Goal: Check status: Check status

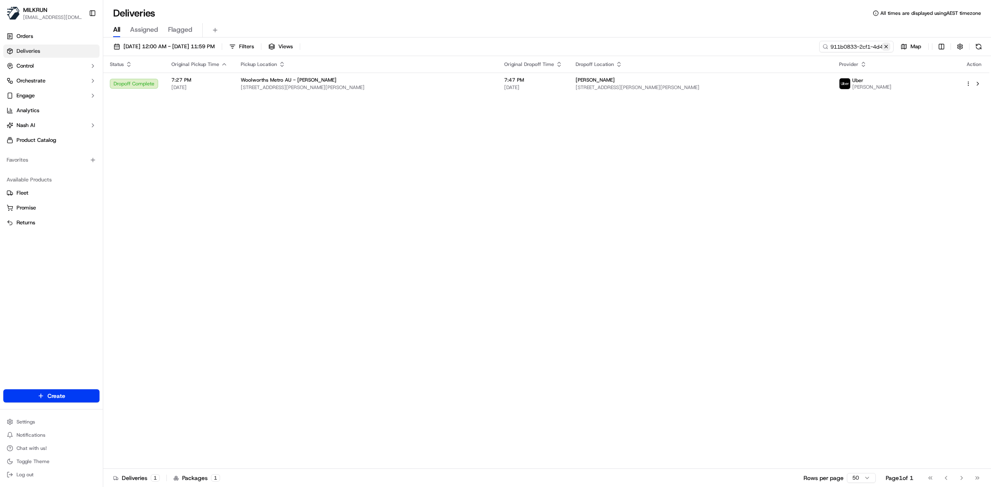
click at [886, 45] on button at bounding box center [886, 47] width 8 height 8
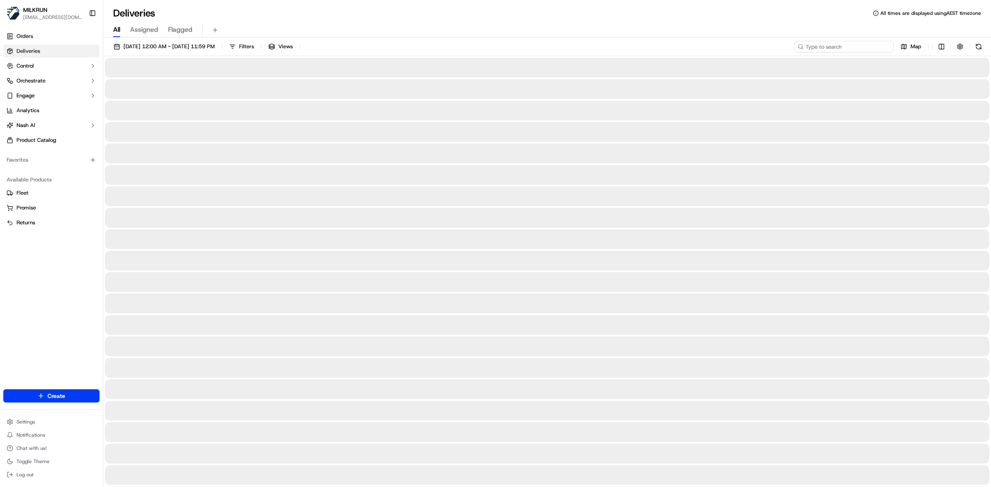
click at [861, 46] on input at bounding box center [843, 47] width 99 height 12
paste input "5302bcfe-fa1d-4254-9da4-41f25a191dae"
type input "5302bcfe-fa1d-4254-9da4-41f25a191dae"
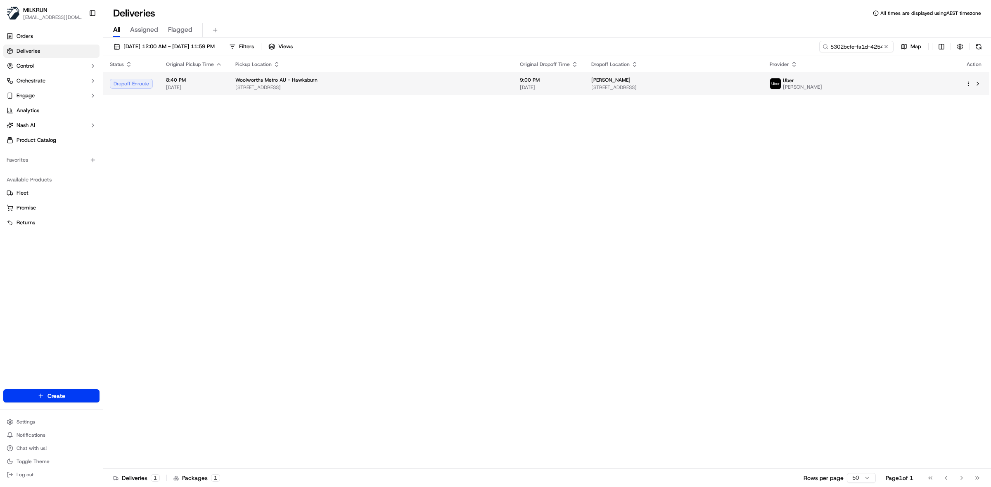
click at [513, 83] on td "9:00 PM 18/09/2025" at bounding box center [548, 84] width 71 height 22
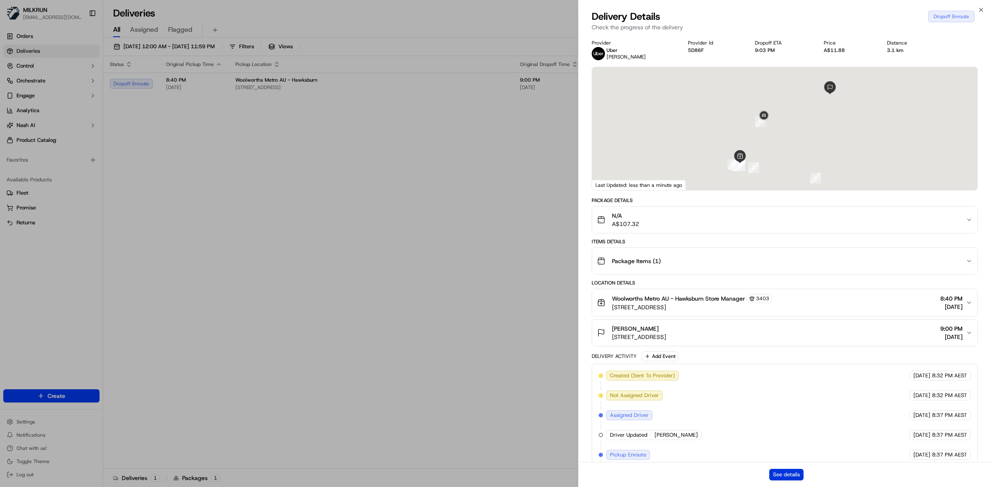
click at [786, 473] on button "See details" at bounding box center [786, 475] width 34 height 12
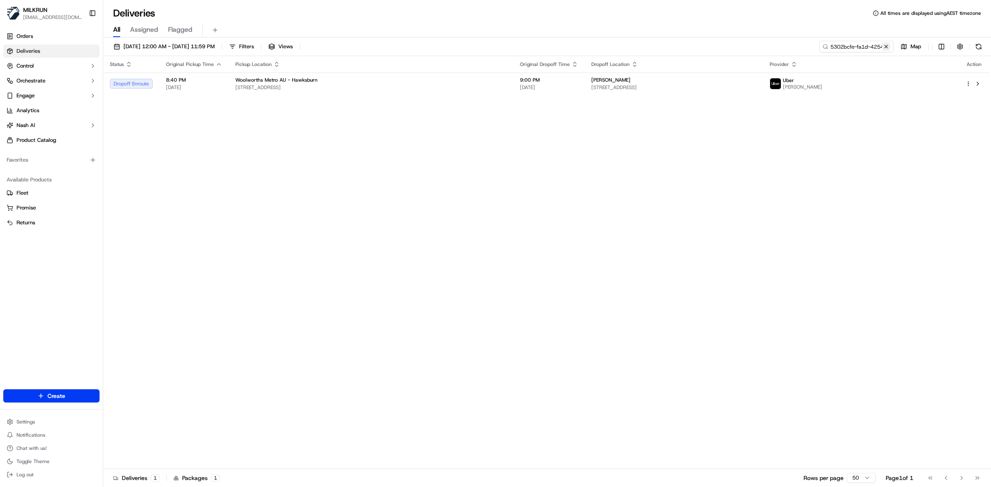
click at [886, 45] on button at bounding box center [886, 47] width 8 height 8
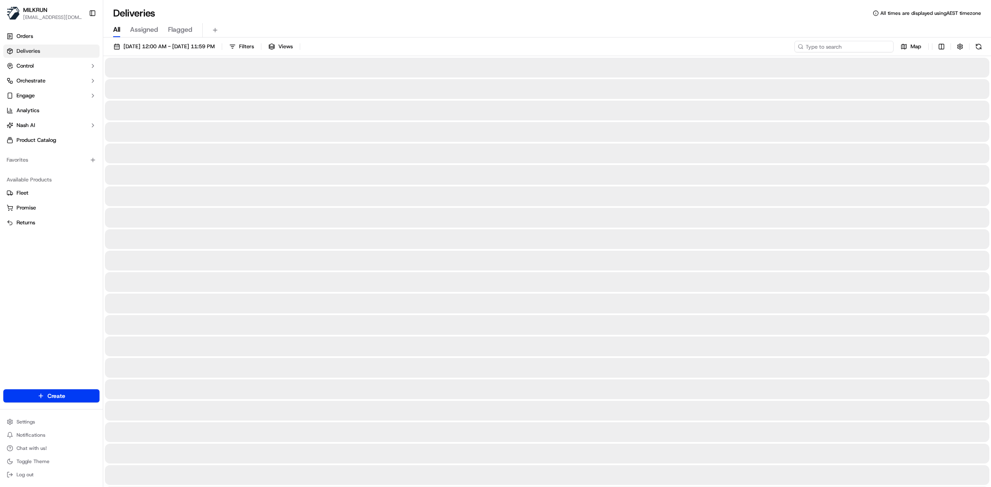
click at [855, 48] on input at bounding box center [843, 47] width 99 height 12
paste input "8cd03604-854f-47c7-8732-f8e4afdb640a"
type input "8cd03604-854f-47c7-8732-f8e4afdb640a"
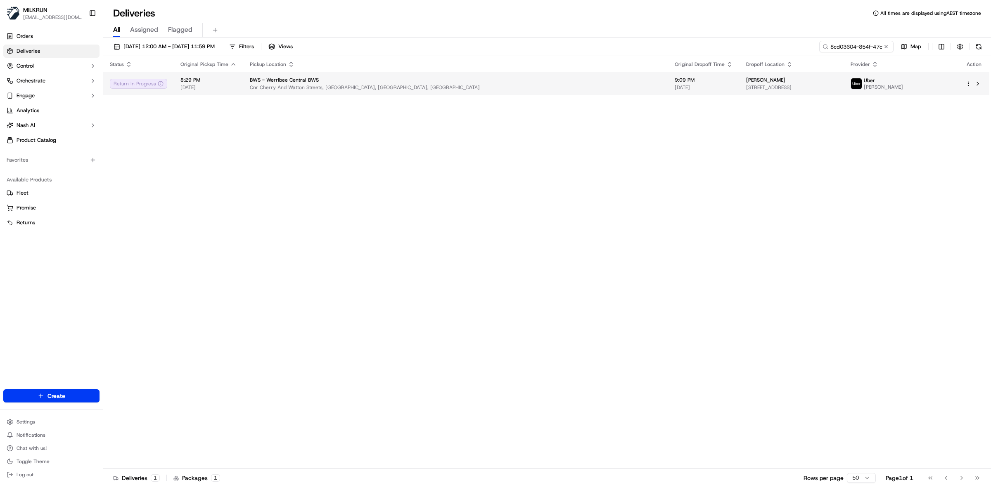
click at [504, 85] on span "Cnr Cherry And Watton Streets, [GEOGRAPHIC_DATA], [GEOGRAPHIC_DATA], [GEOGRAPHI…" at bounding box center [456, 87] width 412 height 7
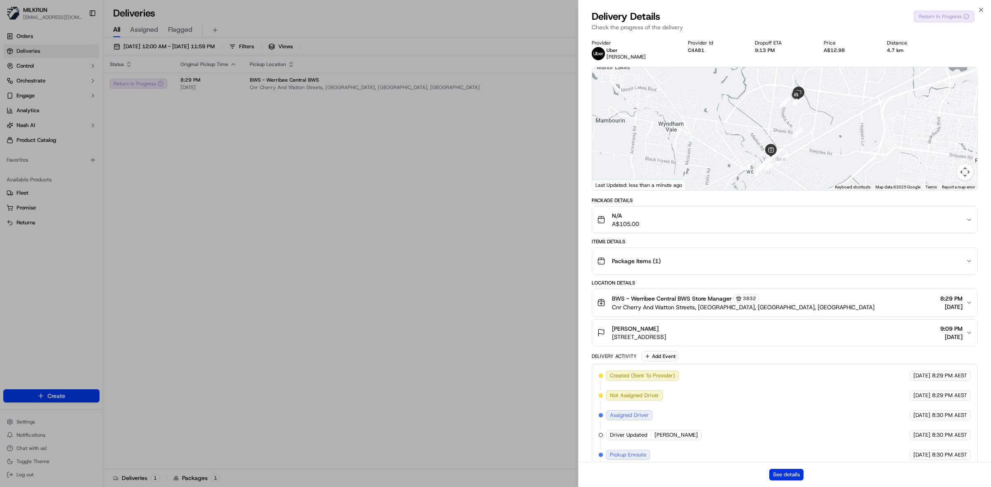
click at [796, 473] on button "See details" at bounding box center [786, 475] width 34 height 12
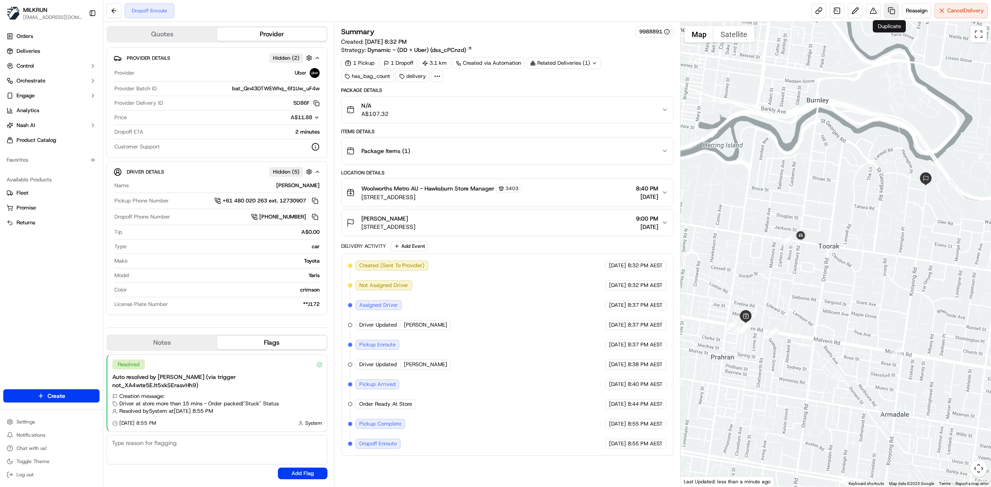
click at [890, 10] on link at bounding box center [891, 10] width 15 height 15
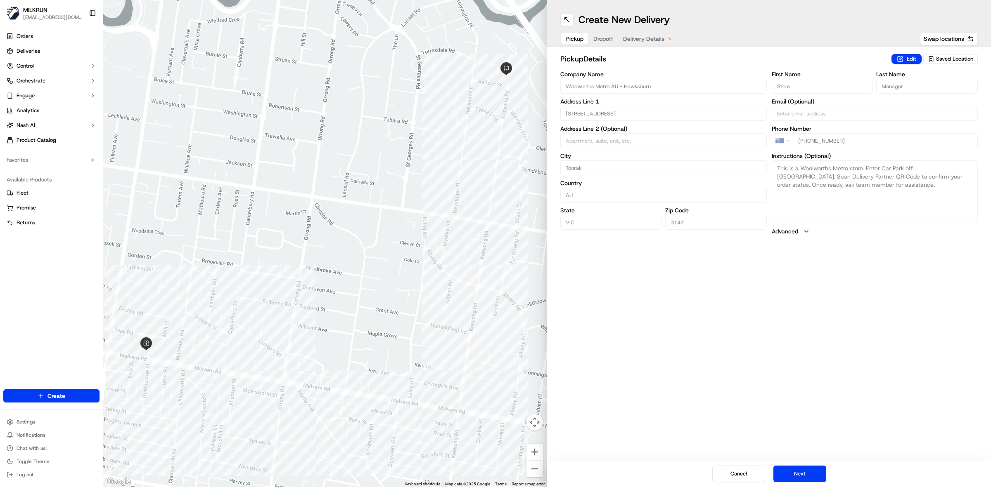
click at [653, 39] on span "Delivery Details" at bounding box center [643, 39] width 41 height 8
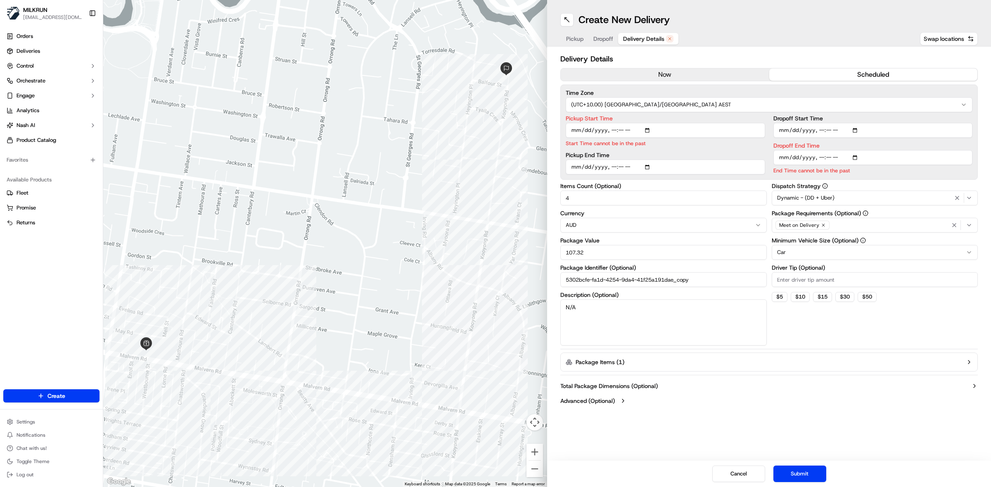
click at [681, 75] on button "now" at bounding box center [665, 75] width 208 height 12
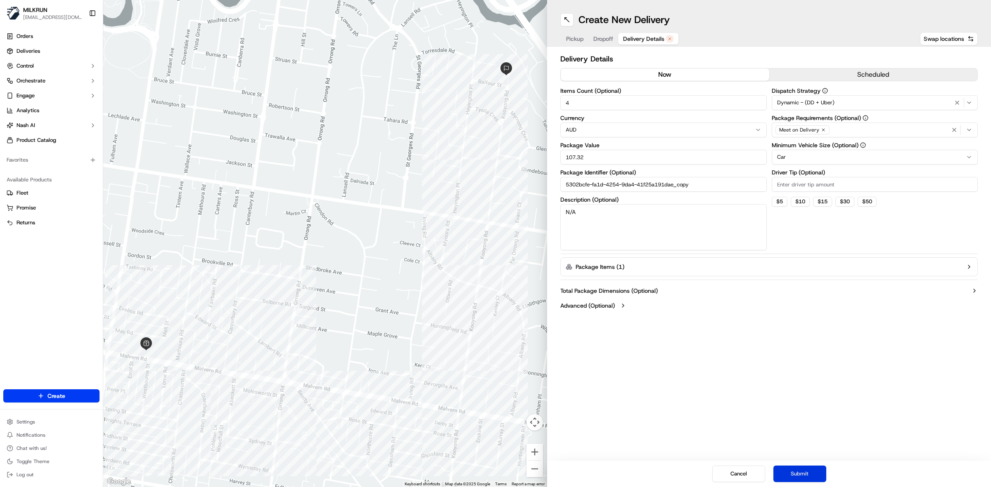
click at [806, 475] on button "Submit" at bounding box center [799, 474] width 53 height 17
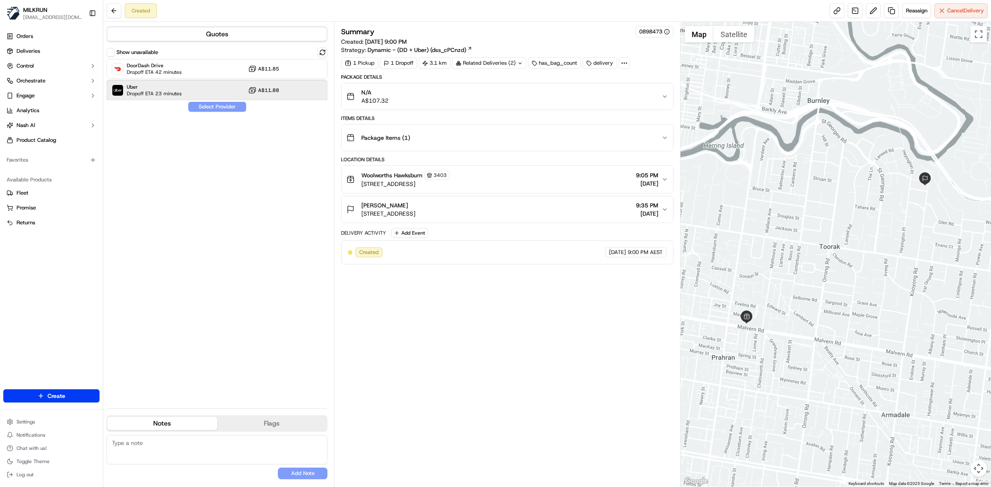
click at [166, 88] on span "Uber" at bounding box center [154, 87] width 55 height 7
click at [224, 109] on button "Assign Provider" at bounding box center [217, 107] width 59 height 10
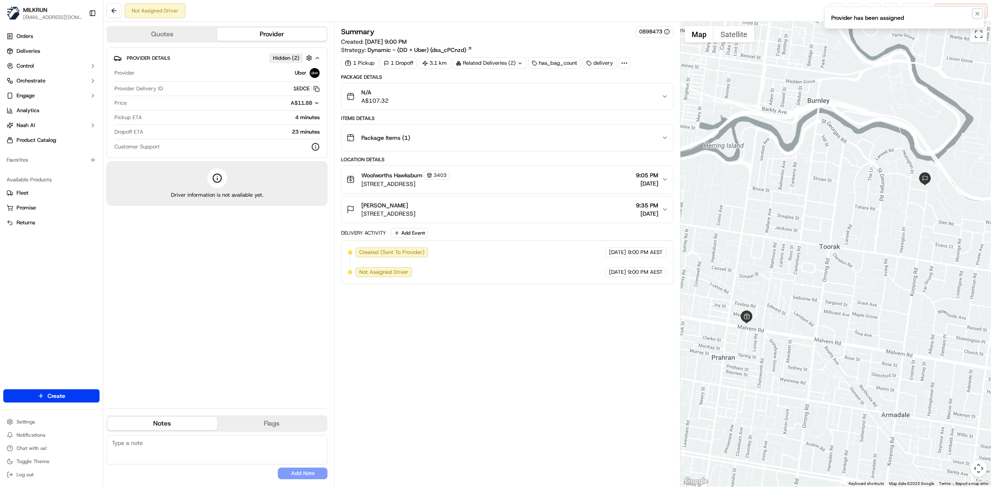
drag, startPoint x: 979, startPoint y: 11, endPoint x: 873, endPoint y: 2, distance: 106.1
click at [979, 11] on icon "Notifications (F8)" at bounding box center [977, 13] width 7 height 7
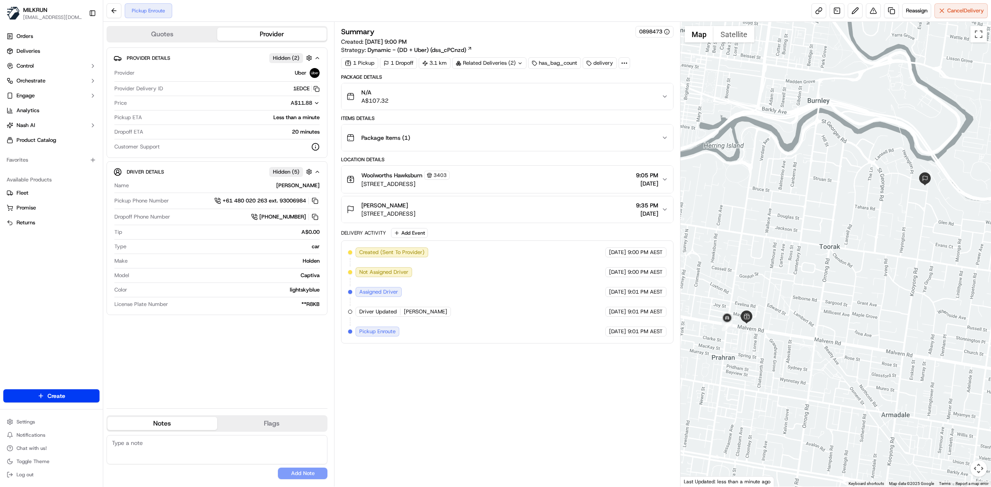
drag, startPoint x: 834, startPoint y: 8, endPoint x: 797, endPoint y: 4, distance: 37.8
click at [757, 2] on div "Pickup Enroute Reassign Cancel Delivery" at bounding box center [546, 11] width 887 height 22
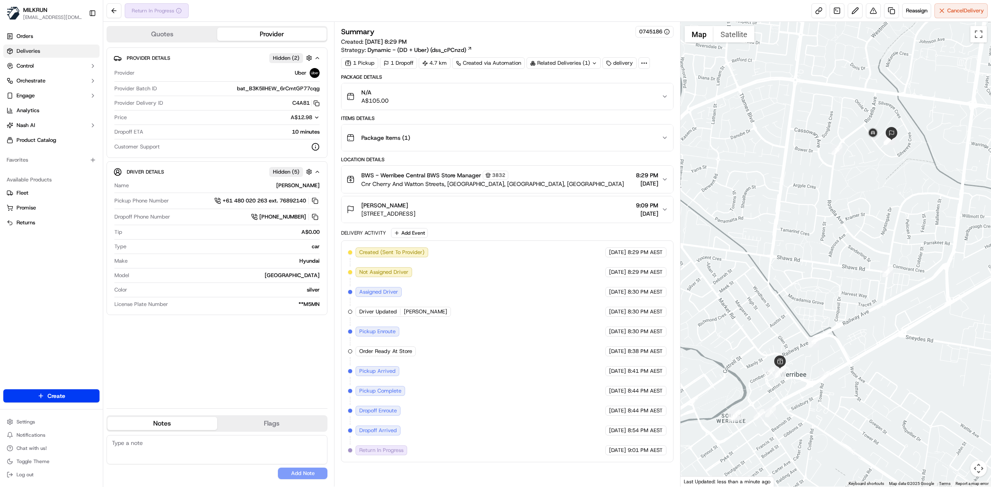
click at [28, 50] on span "Deliveries" at bounding box center [29, 50] width 24 height 7
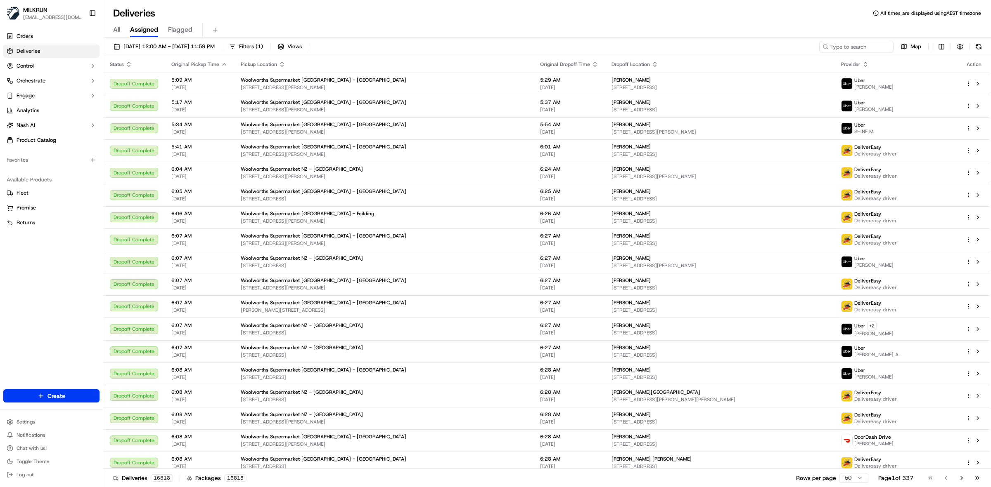
click at [116, 31] on span "All" at bounding box center [116, 30] width 7 height 10
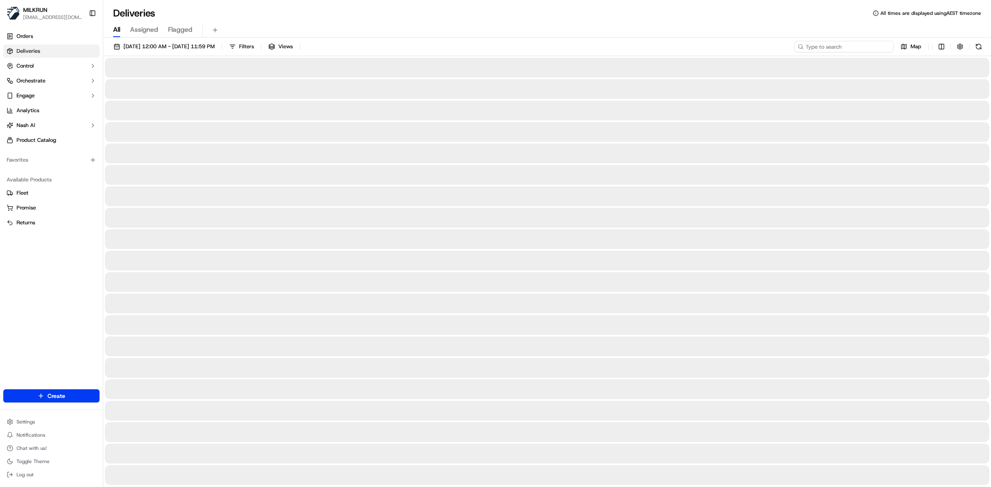
click at [843, 48] on input at bounding box center [843, 47] width 99 height 12
paste input "5f079576-7433-4508-bf03-d371667e7ddc"
type input "5f079576-7433-4508-bf03-d371667e7ddc"
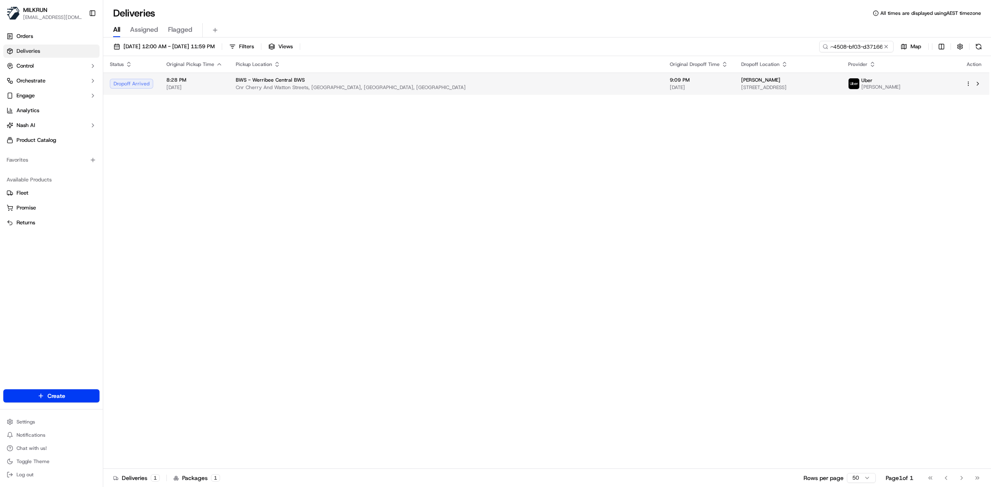
click at [385, 87] on span "Cnr Cherry And Watton Streets, Werribee, VIC 3030, AU" at bounding box center [446, 87] width 421 height 7
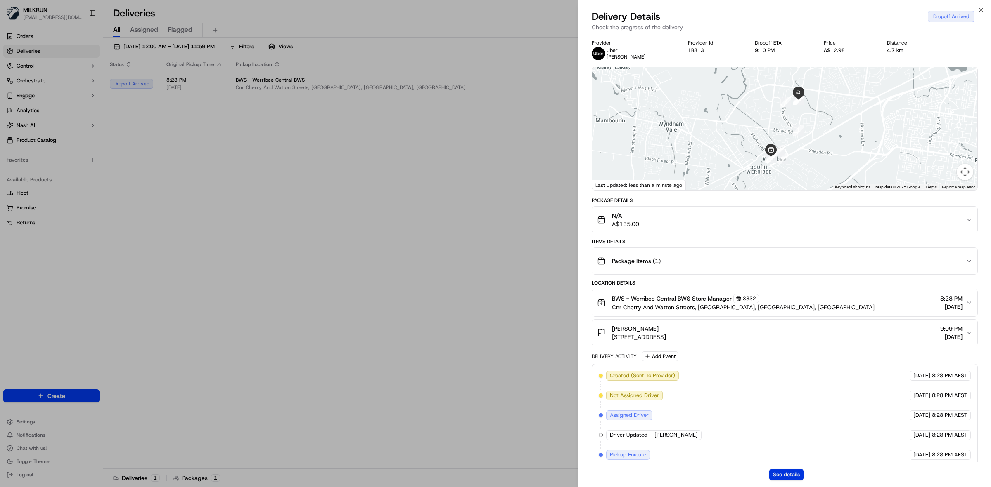
click at [790, 473] on button "See details" at bounding box center [786, 475] width 34 height 12
drag, startPoint x: 427, startPoint y: 291, endPoint x: 421, endPoint y: 79, distance: 212.7
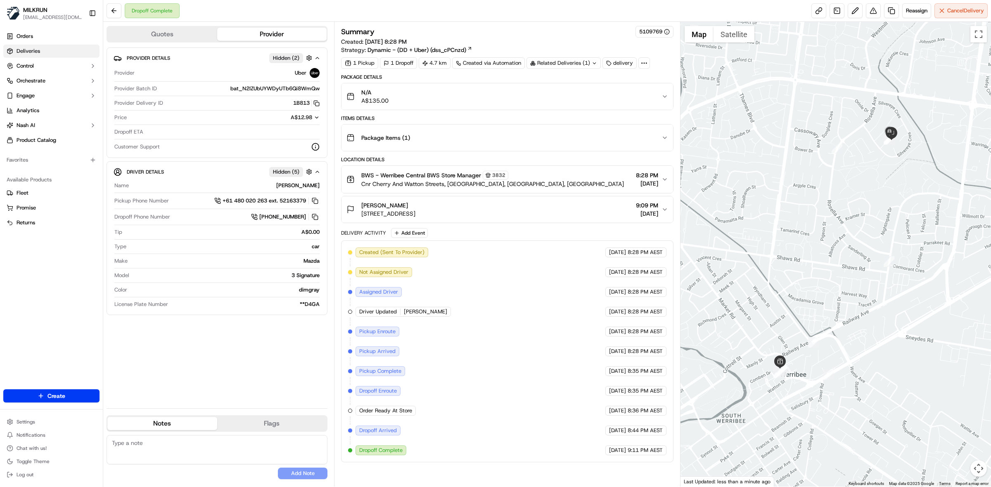
click at [34, 52] on span "Deliveries" at bounding box center [29, 50] width 24 height 7
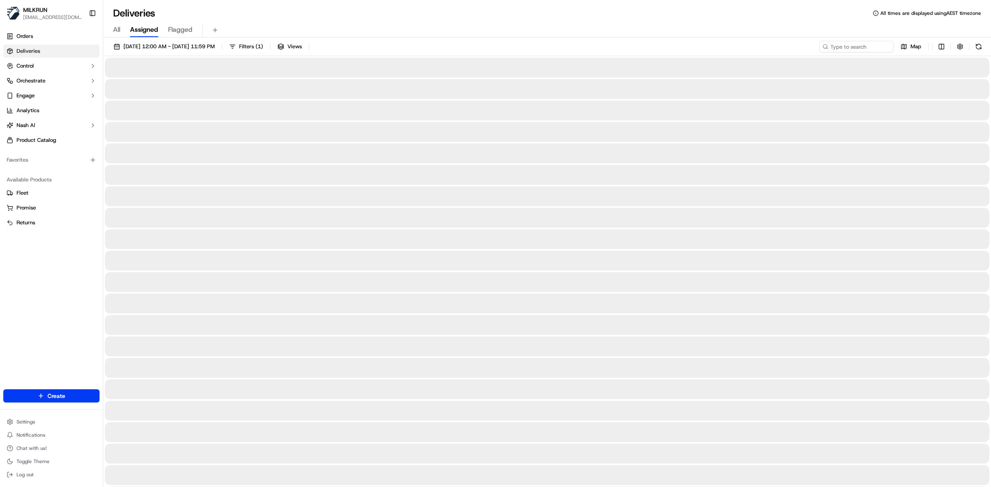
click at [122, 29] on div "All Assigned Flagged" at bounding box center [546, 30] width 887 height 14
click at [118, 29] on span "All" at bounding box center [116, 30] width 7 height 10
click at [861, 46] on input at bounding box center [843, 47] width 99 height 12
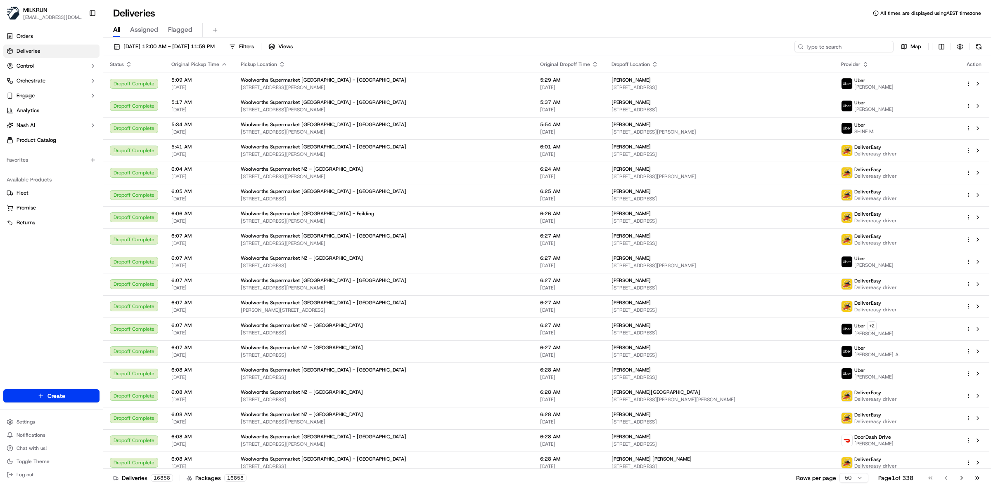
click at [845, 47] on input at bounding box center [843, 47] width 99 height 12
paste input "bb527d78-134b-4a4c-adbb-99e5ff565e07"
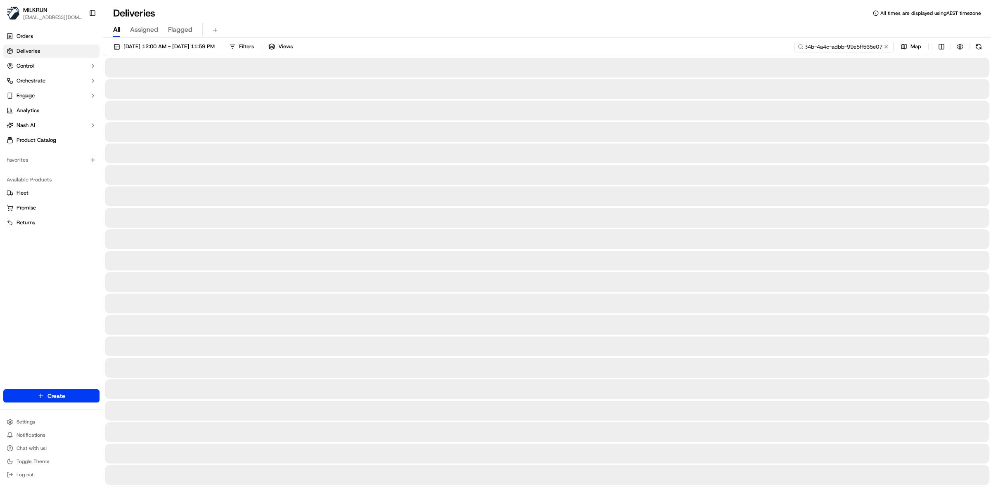
type input "bb527d78-134b-4a4c-adbb-99e5ff565e07"
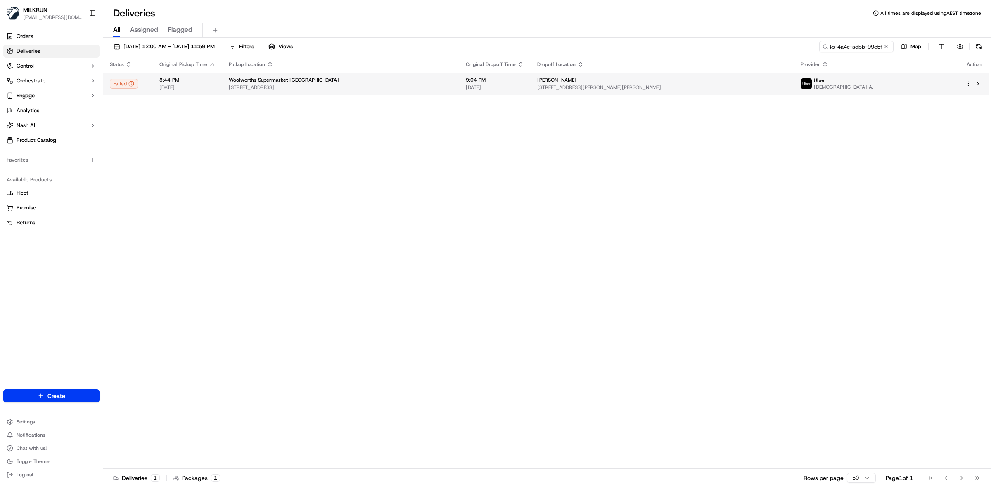
click at [608, 90] on span "16A McAlister Pl, Thornlie, WA 6108, AU" at bounding box center [662, 87] width 250 height 7
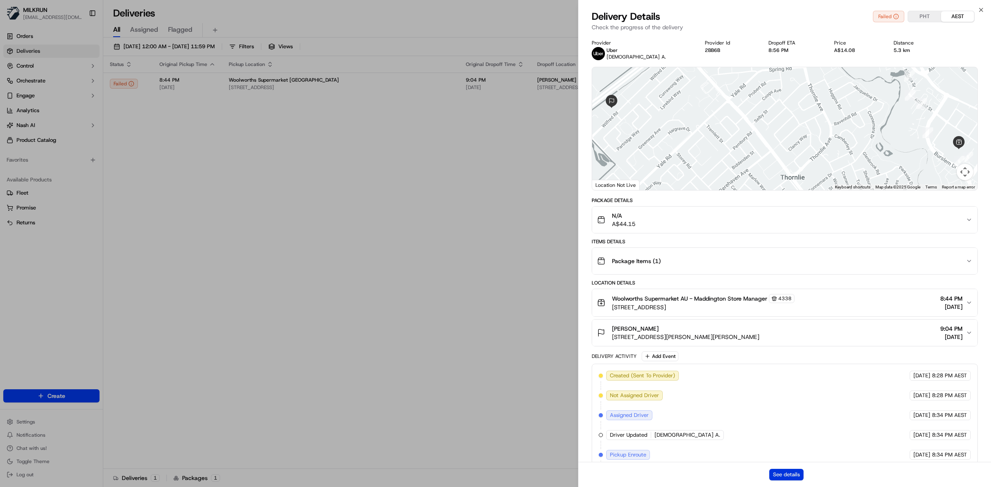
click at [790, 478] on button "See details" at bounding box center [786, 475] width 34 height 12
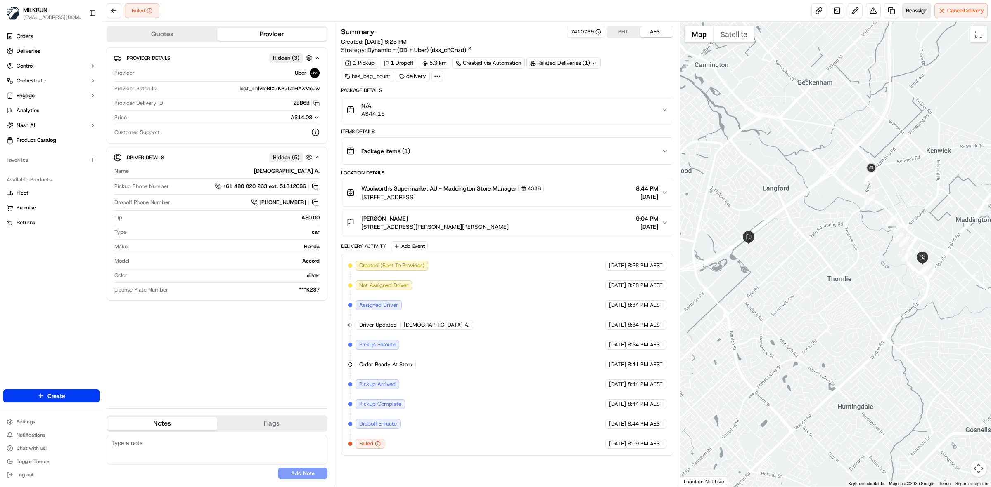
click at [917, 6] on button "Reassign" at bounding box center [916, 10] width 29 height 15
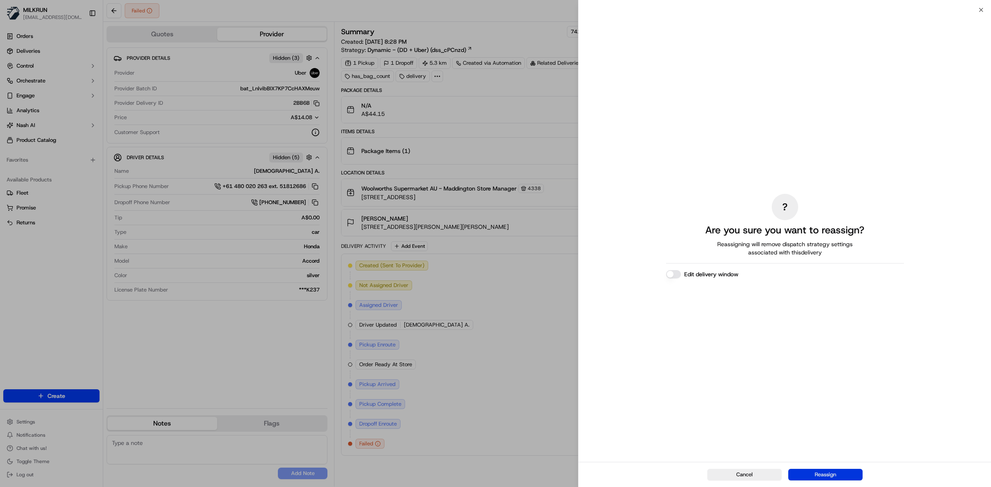
click at [835, 474] on button "Reassign" at bounding box center [825, 475] width 74 height 12
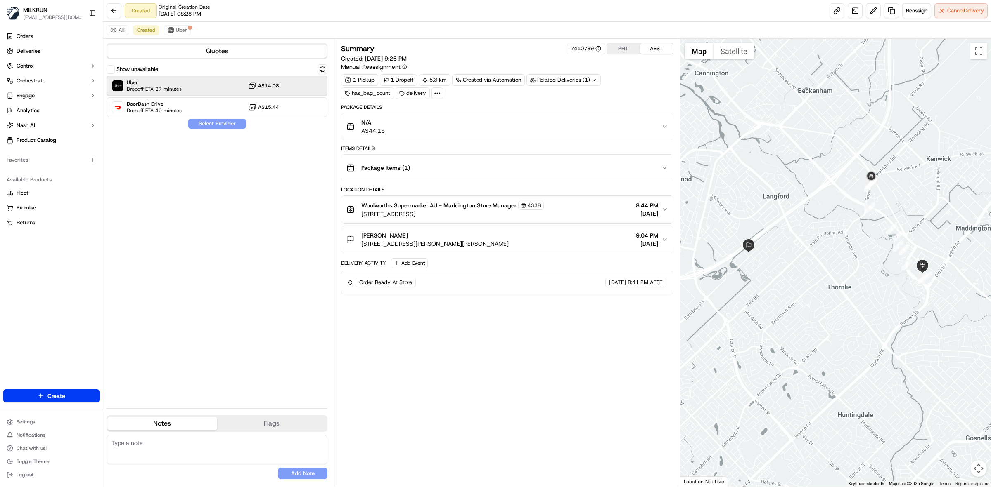
click at [196, 92] on div "Uber Dropoff ETA 27 minutes A$14.08" at bounding box center [216, 86] width 221 height 20
click at [215, 125] on button "Assign Provider" at bounding box center [217, 124] width 59 height 10
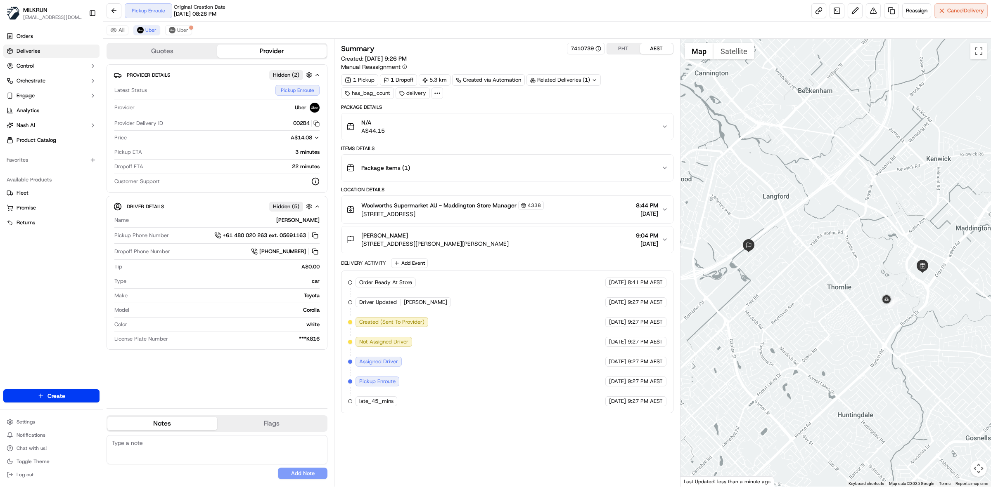
click at [34, 48] on span "Deliveries" at bounding box center [29, 50] width 24 height 7
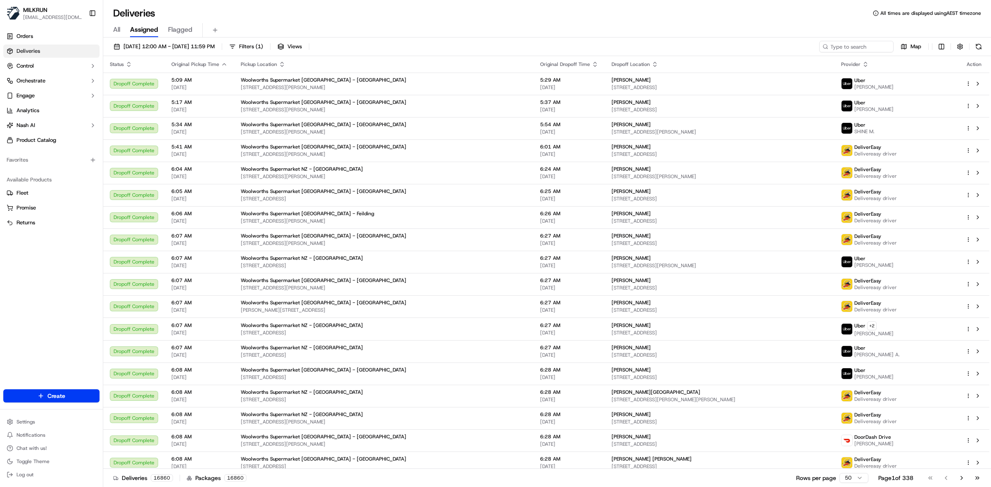
click at [116, 32] on span "All" at bounding box center [116, 30] width 7 height 10
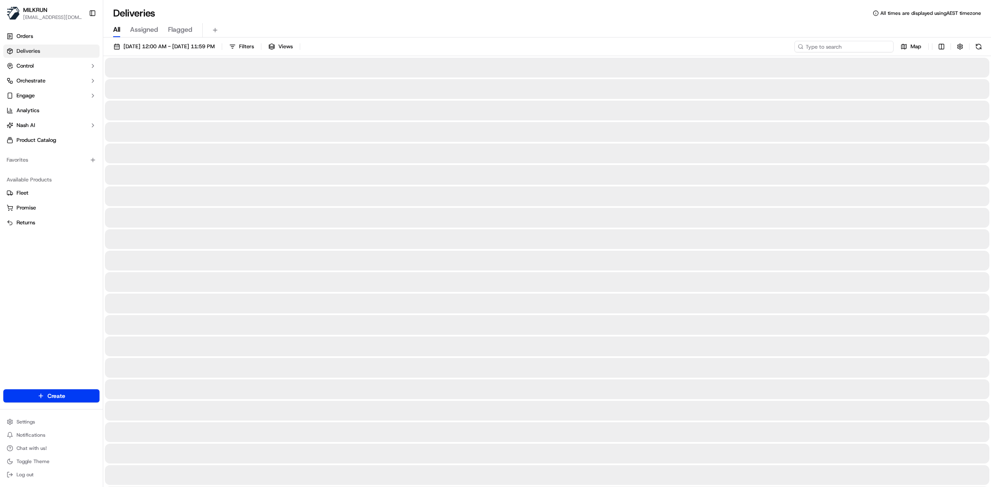
click at [847, 47] on input at bounding box center [843, 47] width 99 height 12
paste input "ed9d83ce-e077-4fa4-9851-20eaa01d940d"
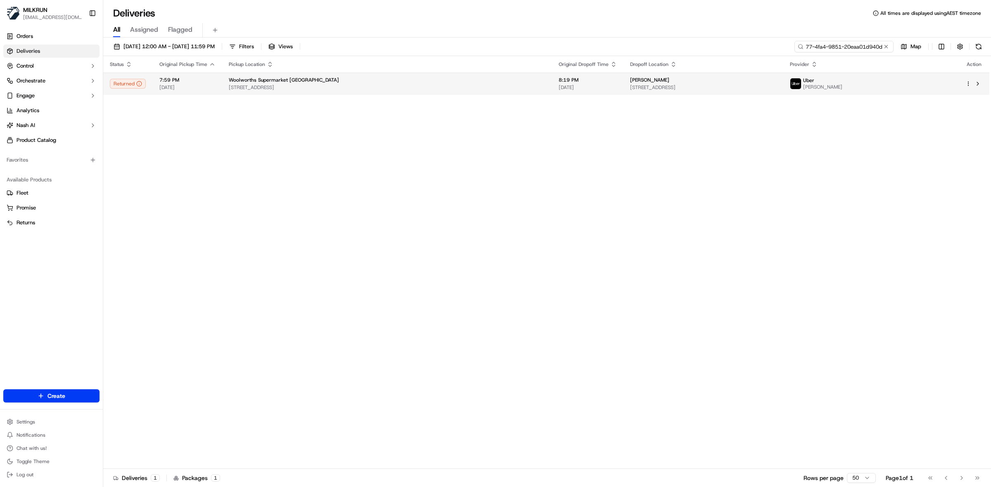
type input "ed9d83ce-e077-4fa4-9851-20eaa01d940d"
click at [558, 88] on span "[DATE]" at bounding box center [587, 87] width 58 height 7
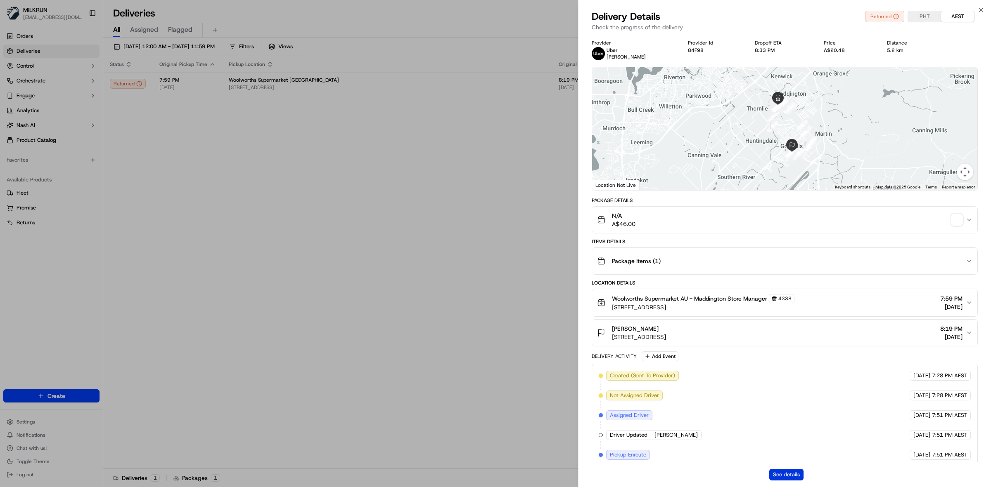
click at [797, 474] on button "See details" at bounding box center [786, 475] width 34 height 12
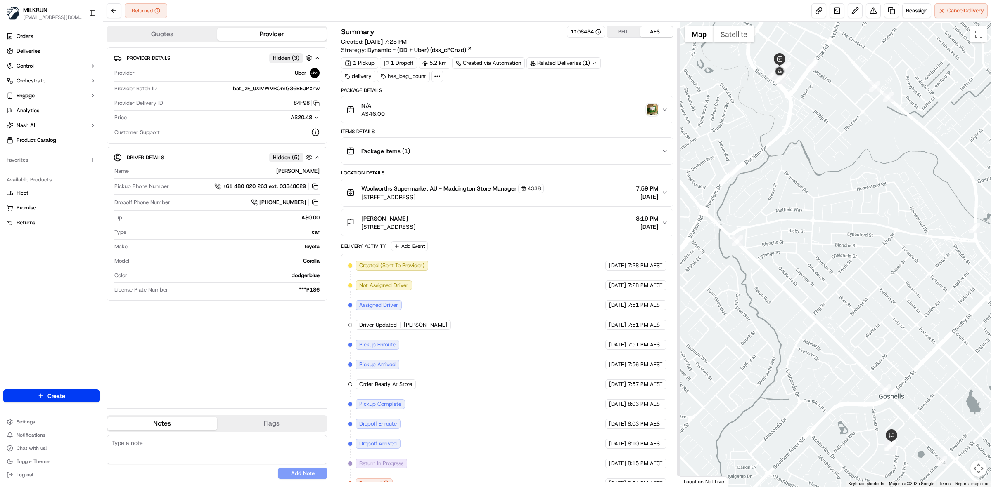
scroll to position [17, 0]
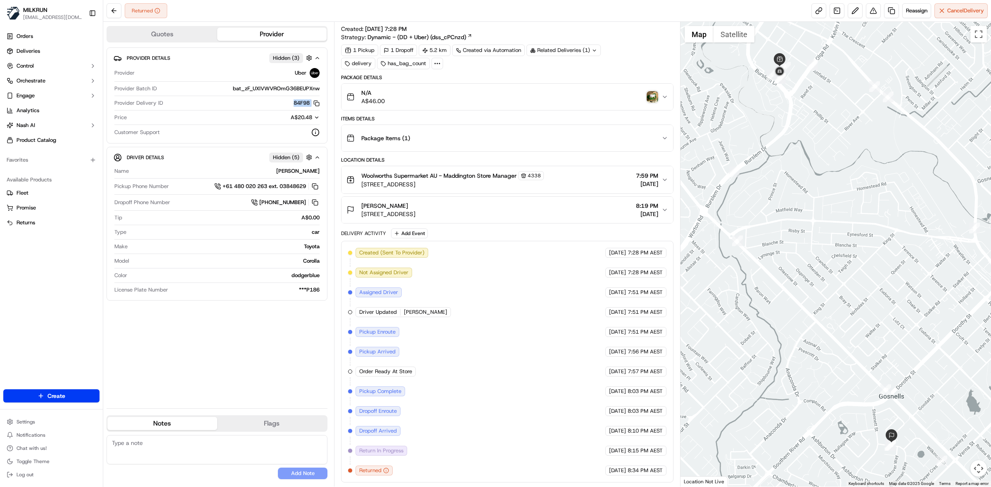
drag, startPoint x: 289, startPoint y: 103, endPoint x: 309, endPoint y: 109, distance: 20.8
click at [309, 109] on div "Provider Delivery ID 84F98 Copy del_8w2qzxyNSC6-IG5um_hPmA 84F98" at bounding box center [216, 104] width 205 height 11
